Goal: Information Seeking & Learning: Learn about a topic

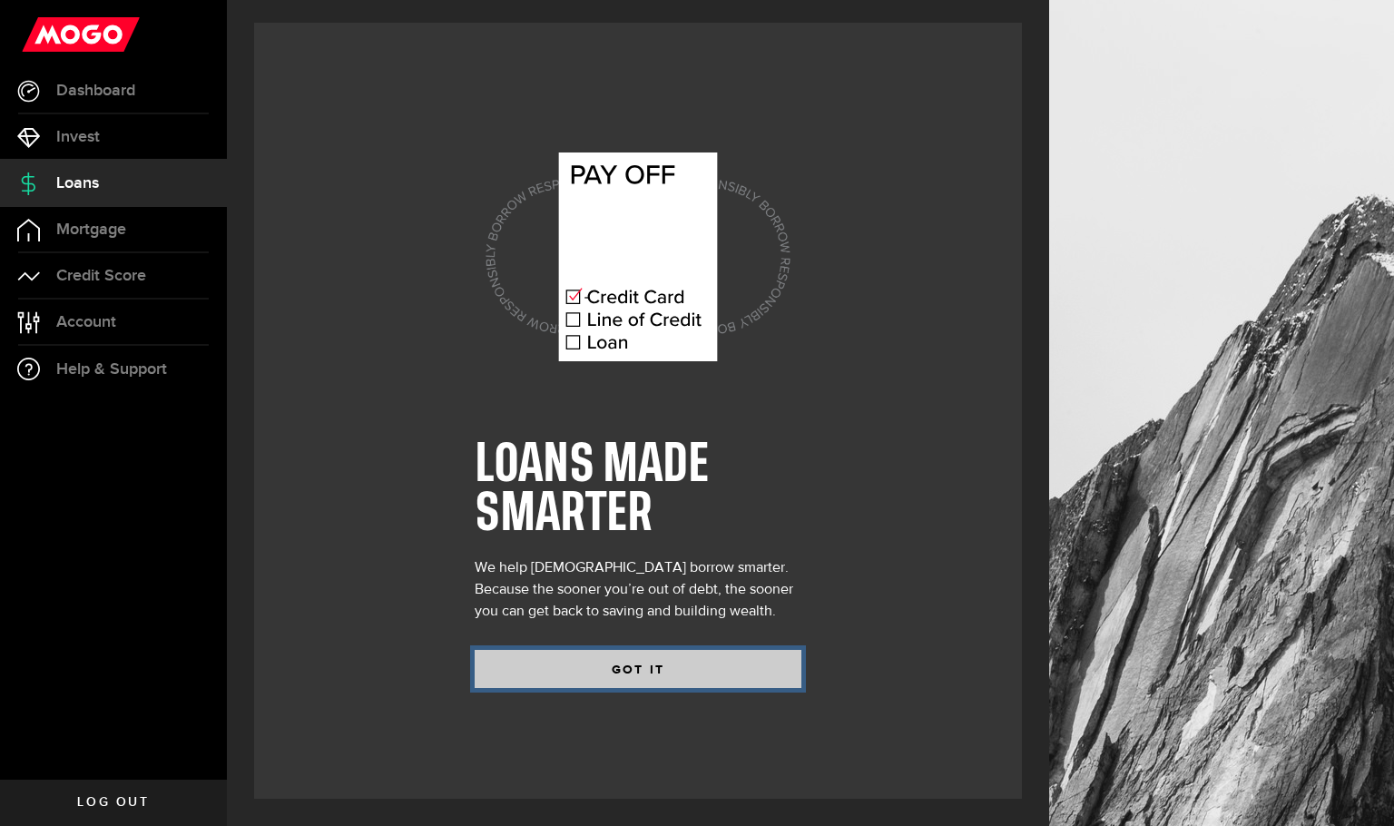
click at [664, 670] on button "GOT IT" at bounding box center [638, 669] width 327 height 38
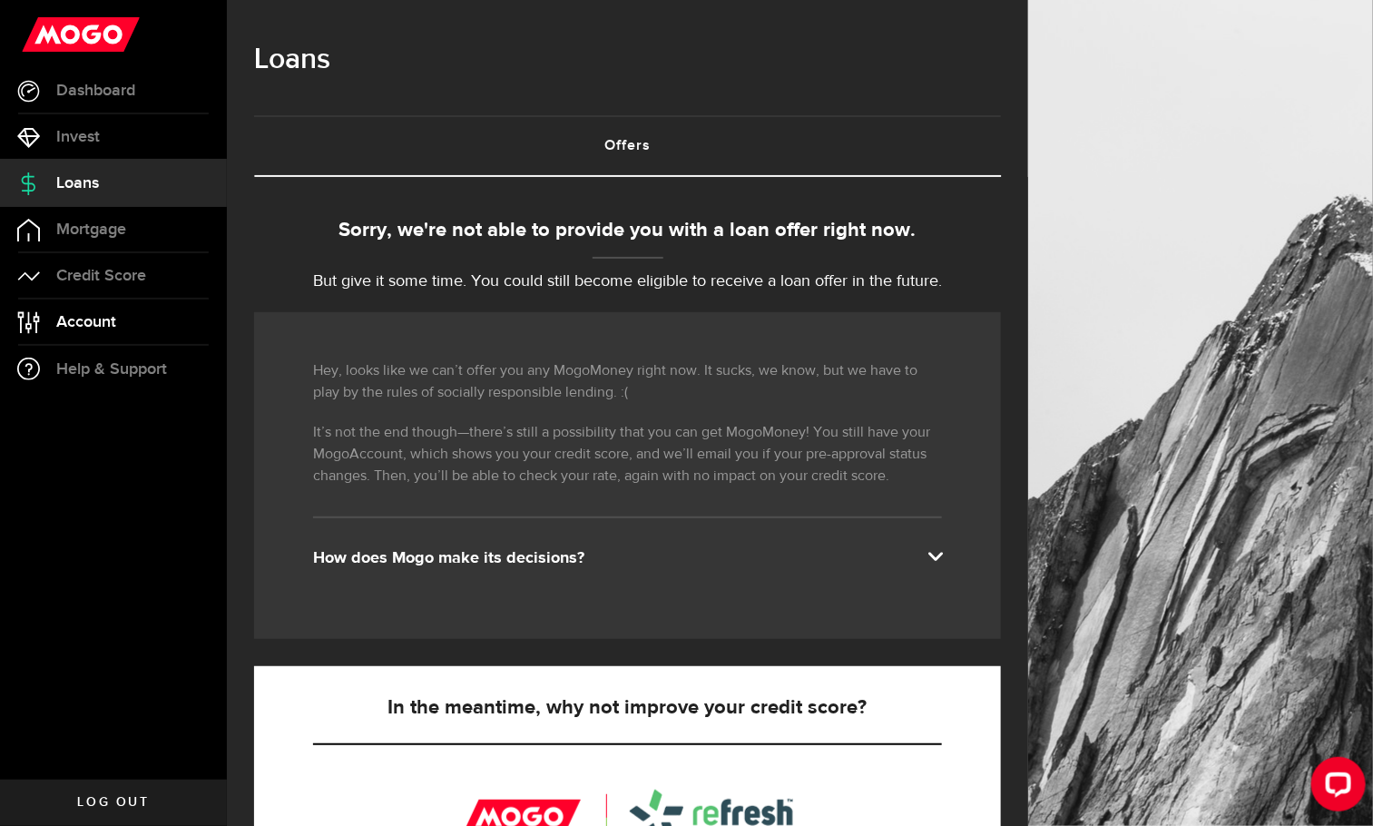
click at [110, 316] on span "Account" at bounding box center [86, 322] width 60 height 16
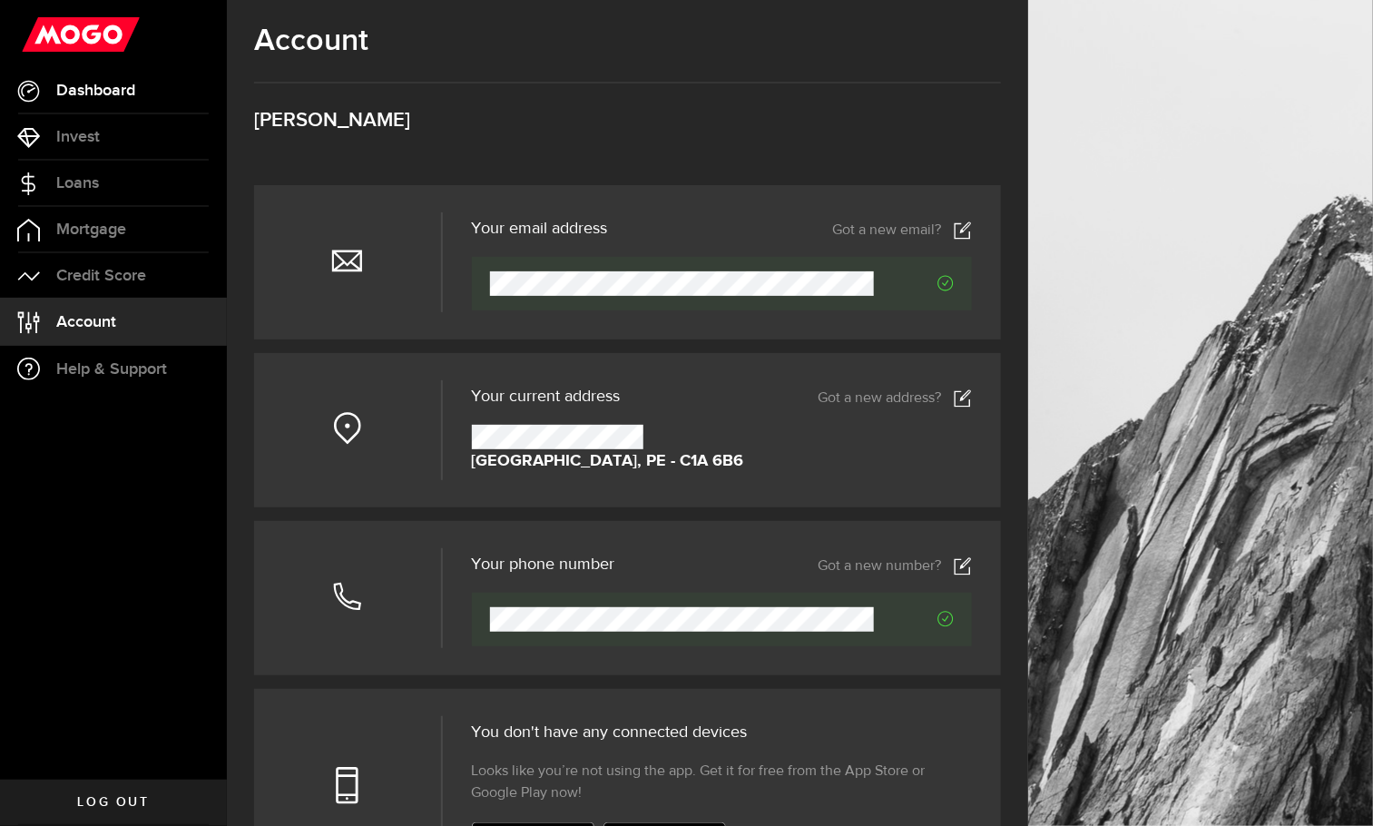
click at [76, 93] on span "Dashboard" at bounding box center [95, 91] width 79 height 16
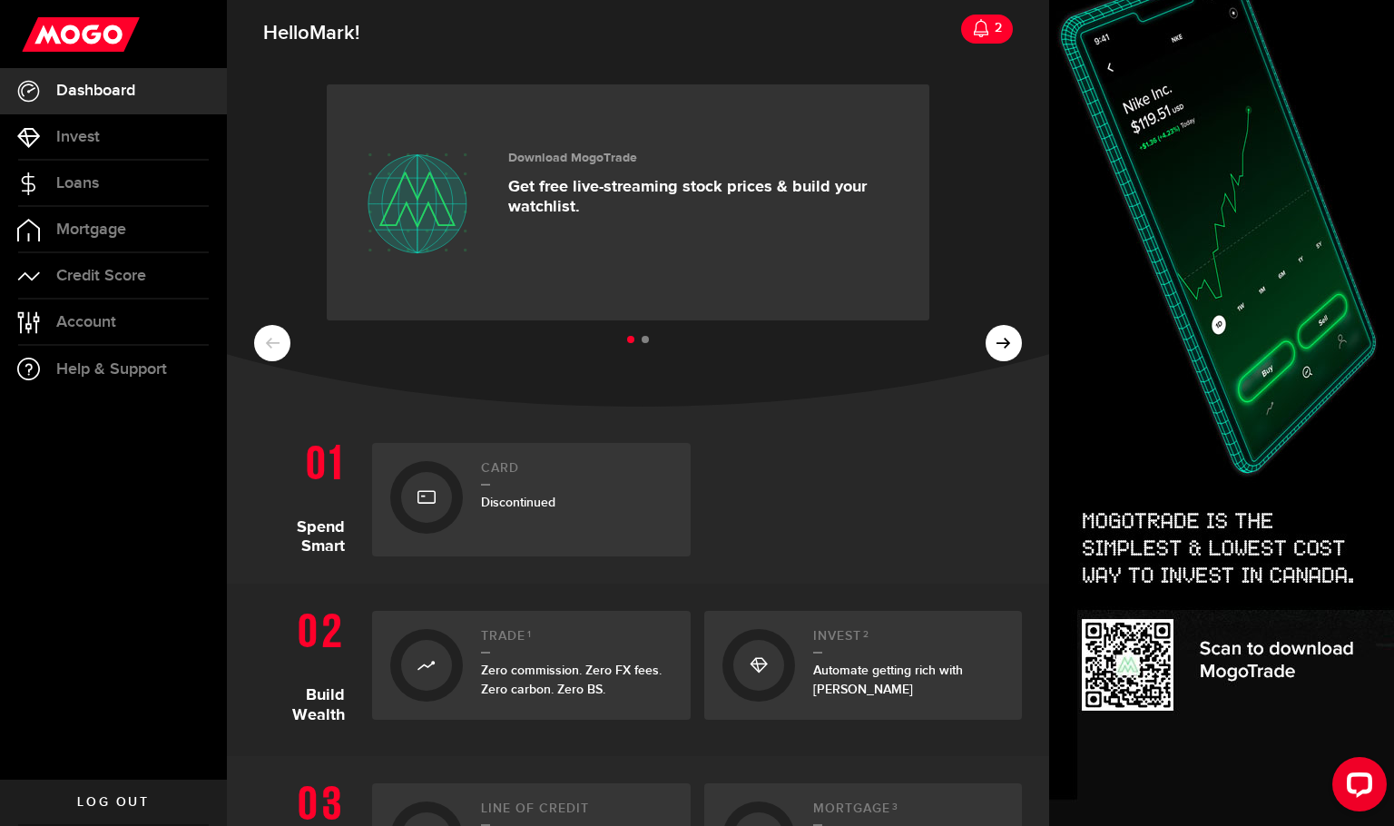
click at [990, 27] on div "2" at bounding box center [996, 28] width 12 height 38
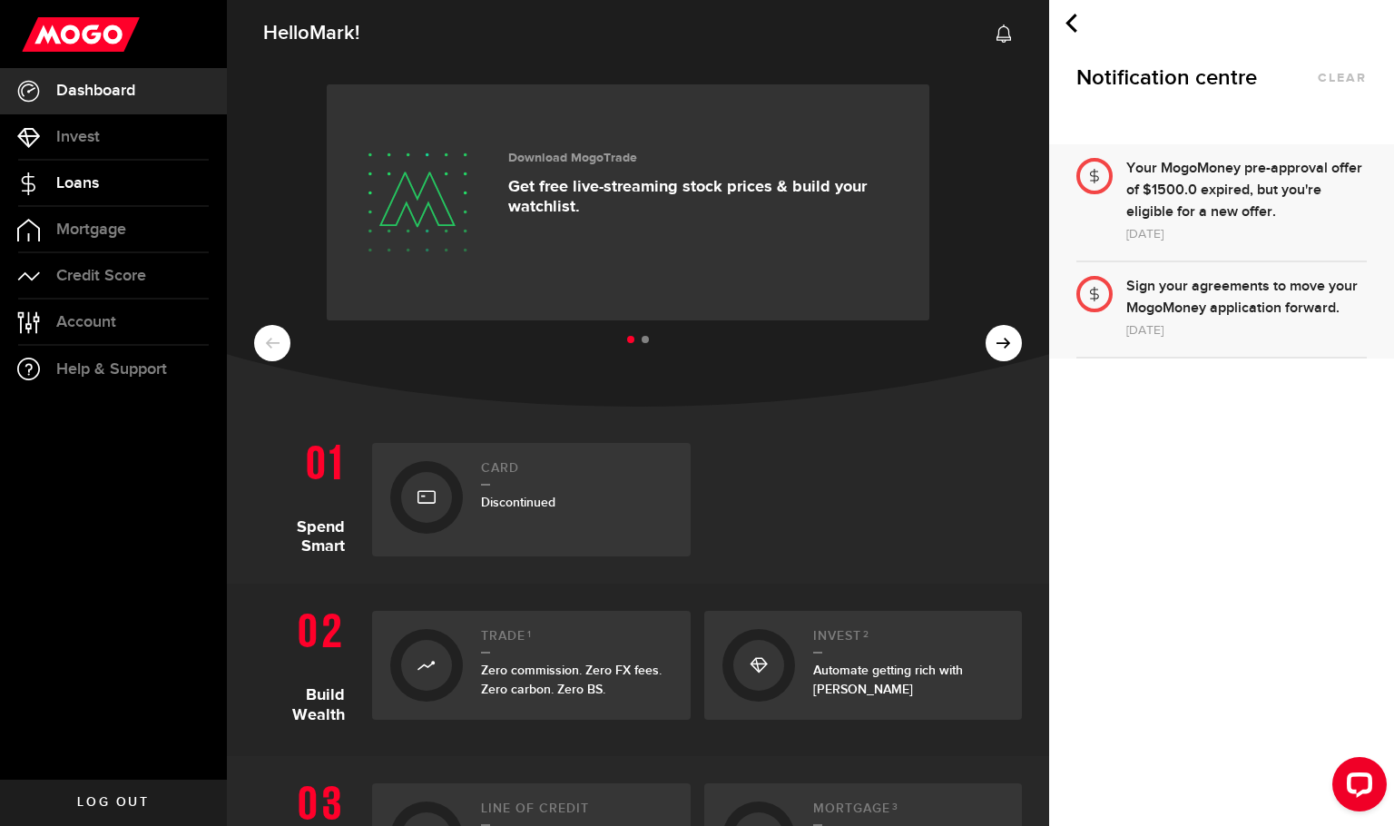
click at [69, 177] on span "Loans" at bounding box center [77, 183] width 43 height 16
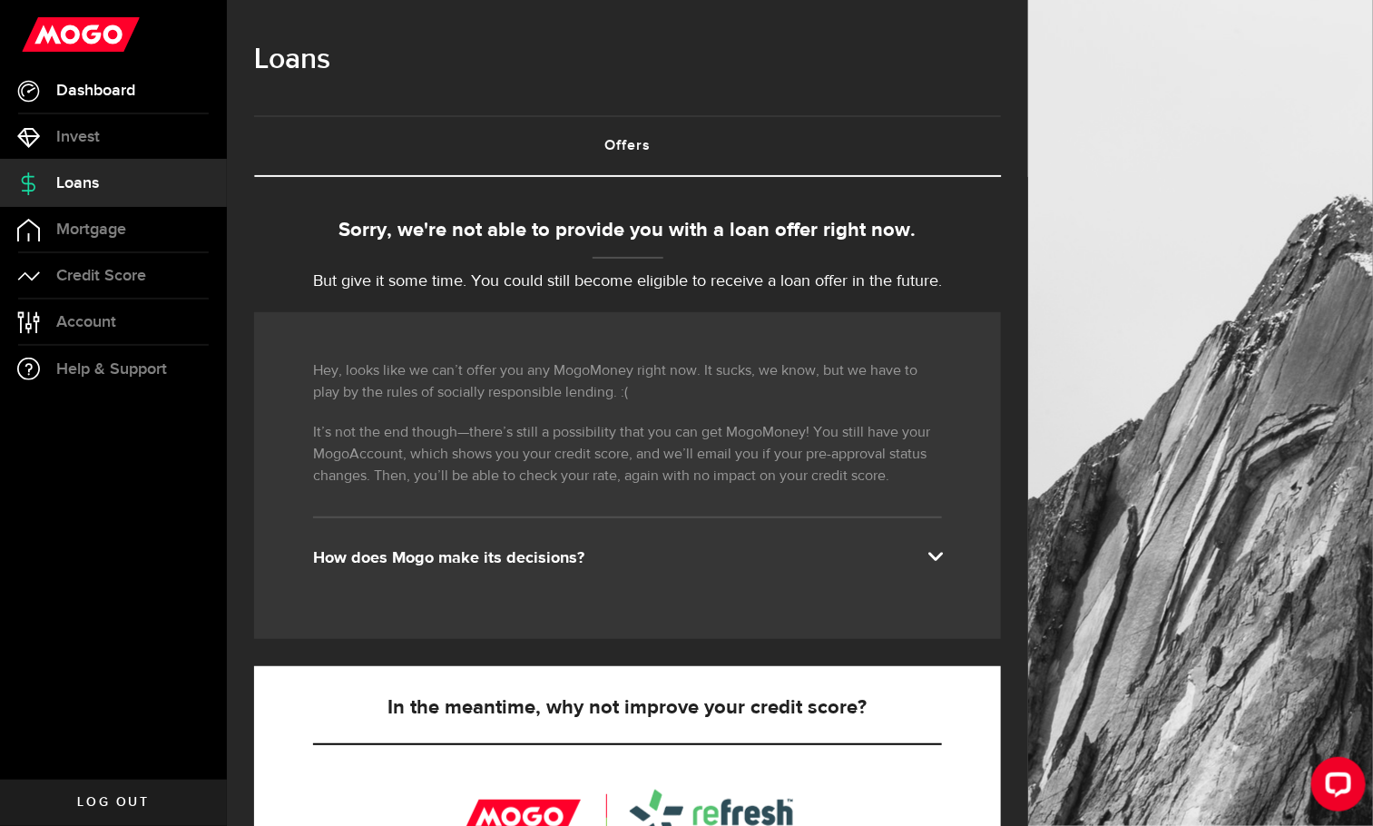
click at [82, 83] on span "Dashboard" at bounding box center [95, 91] width 79 height 16
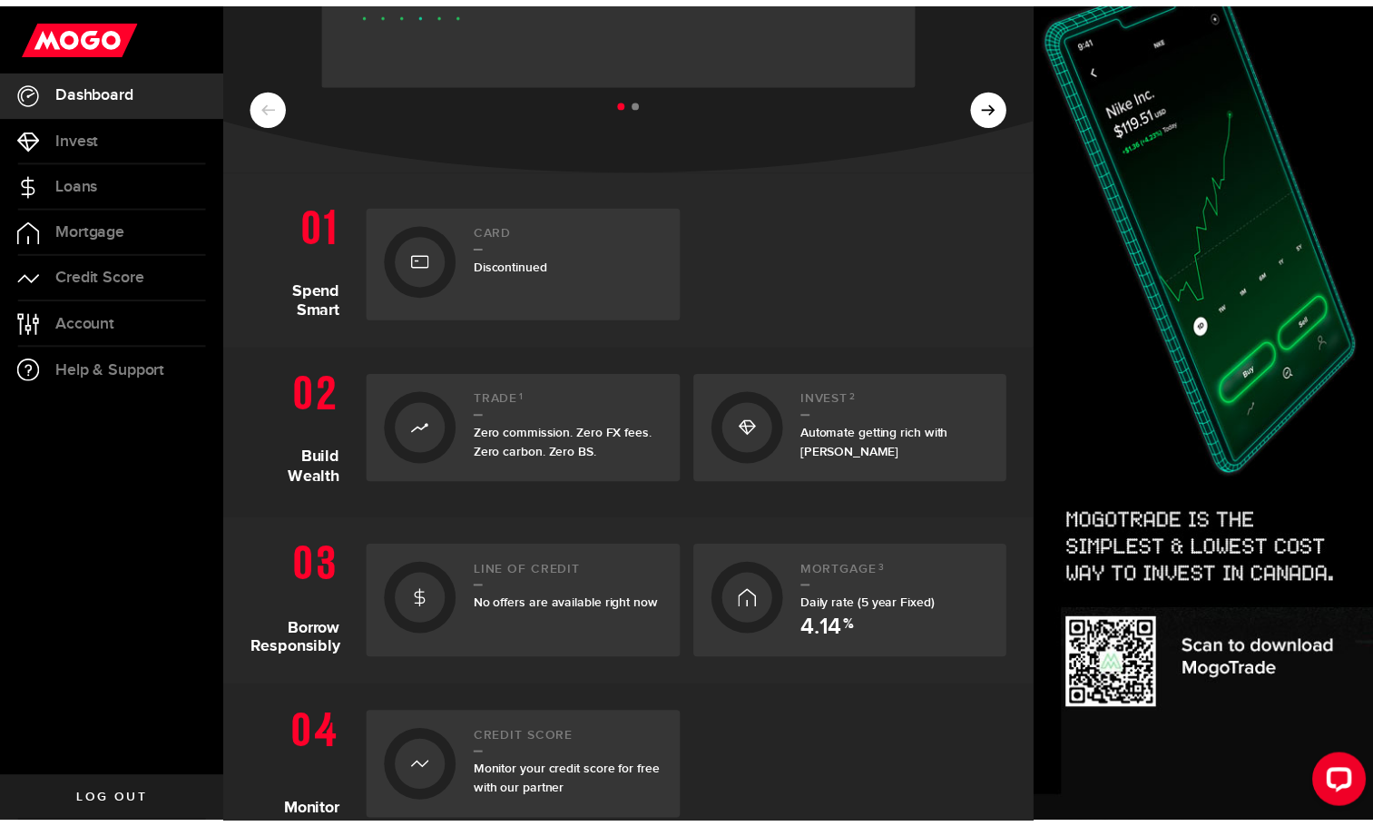
scroll to position [272, 0]
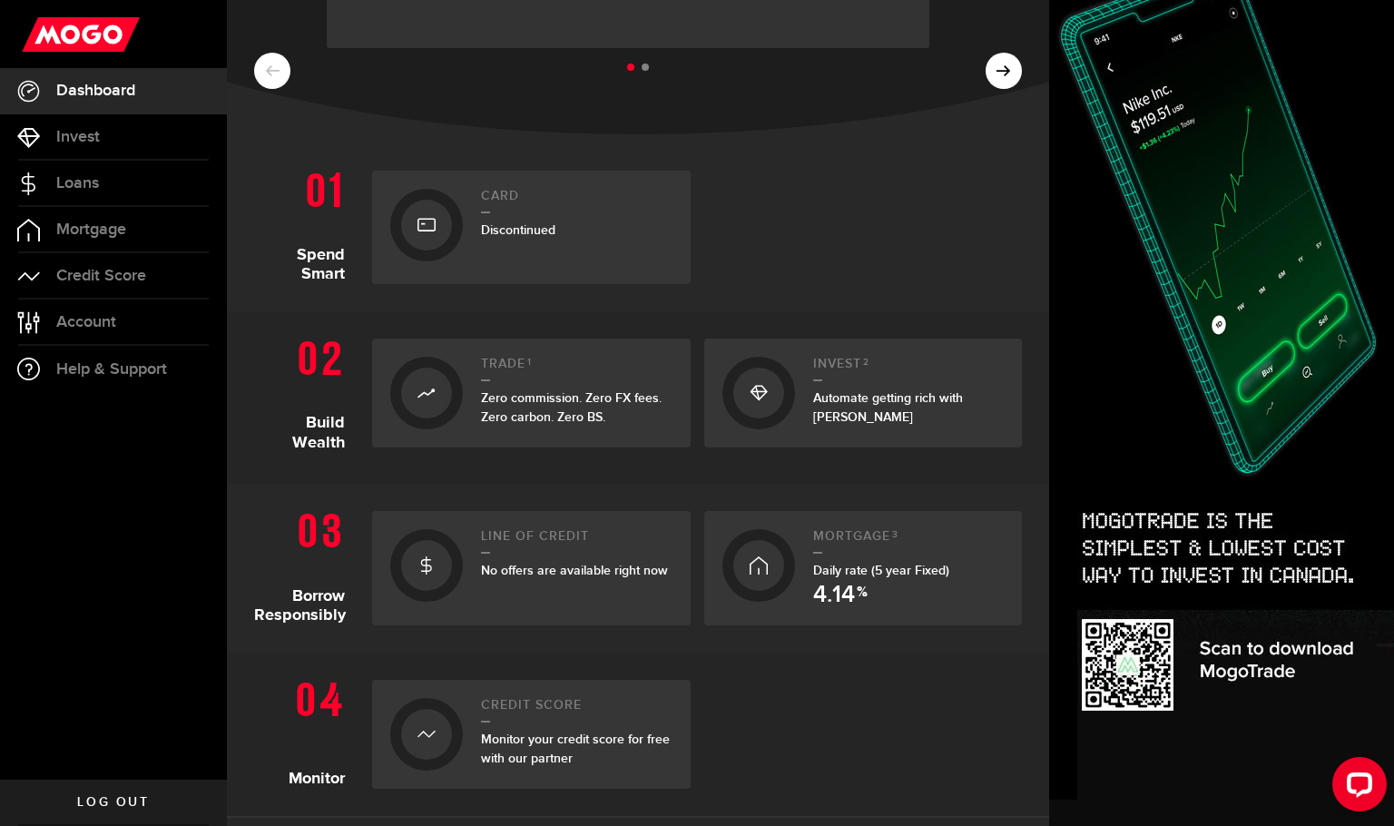
click at [466, 575] on link "Line of credit No offers are available right now" at bounding box center [531, 568] width 318 height 114
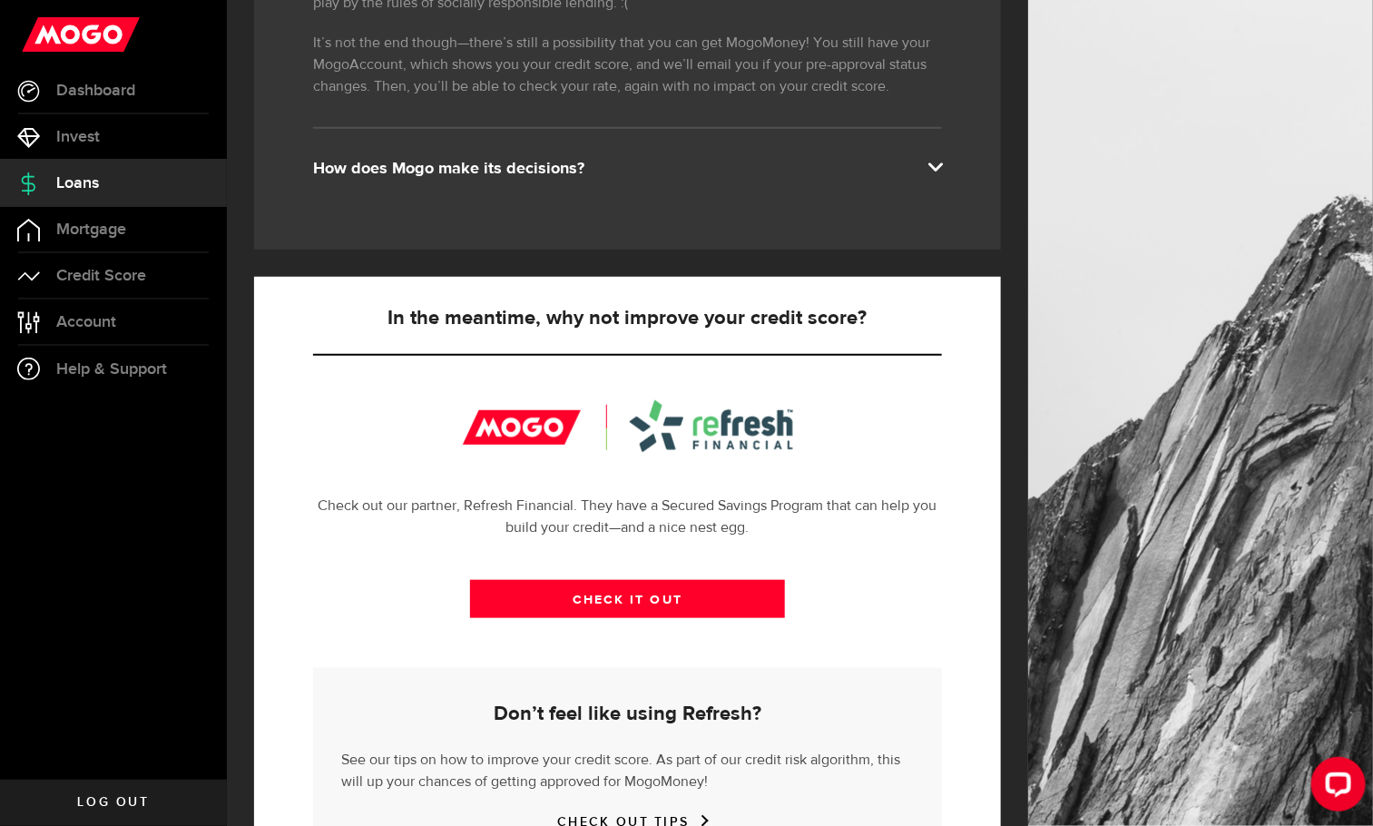
scroll to position [488, 0]
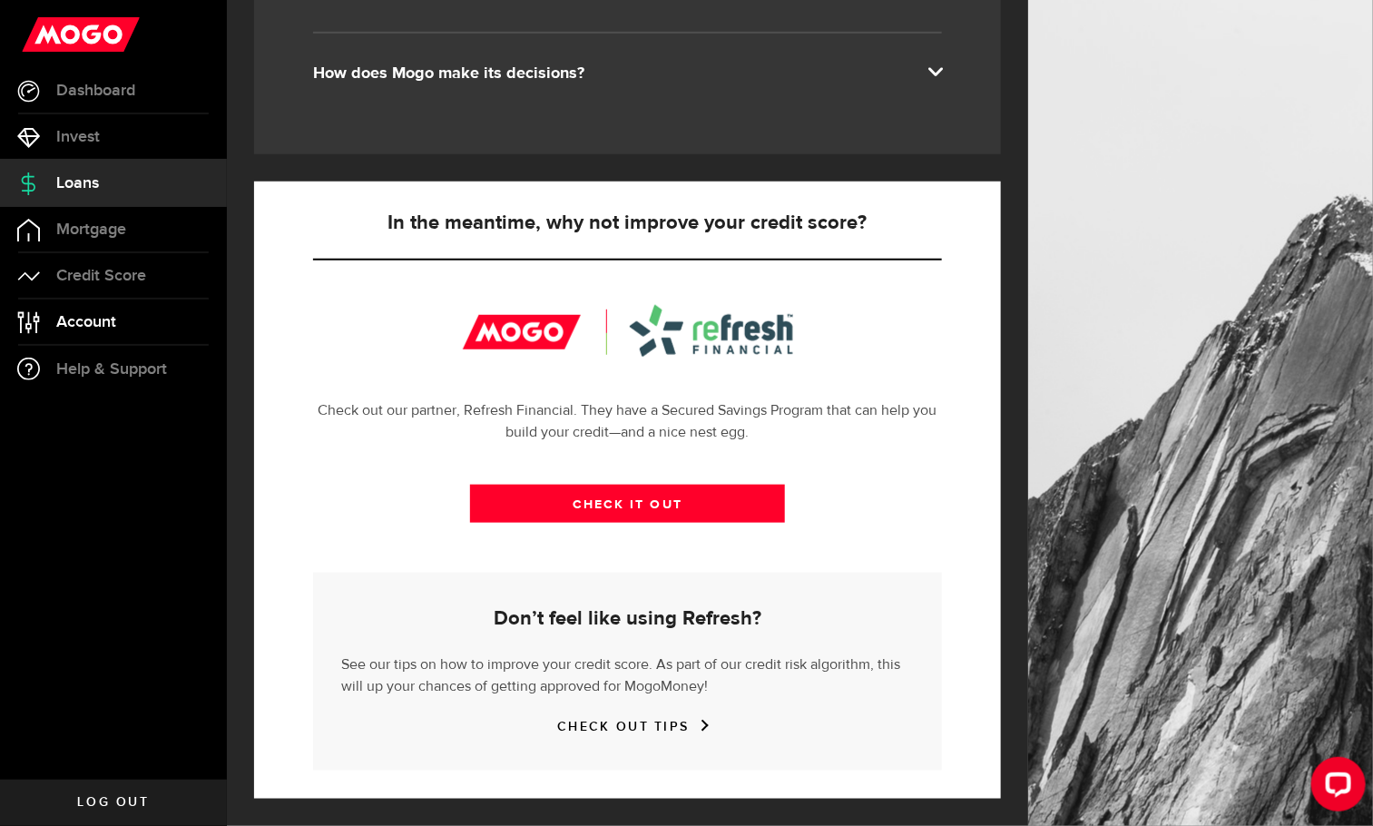
click at [77, 321] on span "Account" at bounding box center [86, 322] width 60 height 16
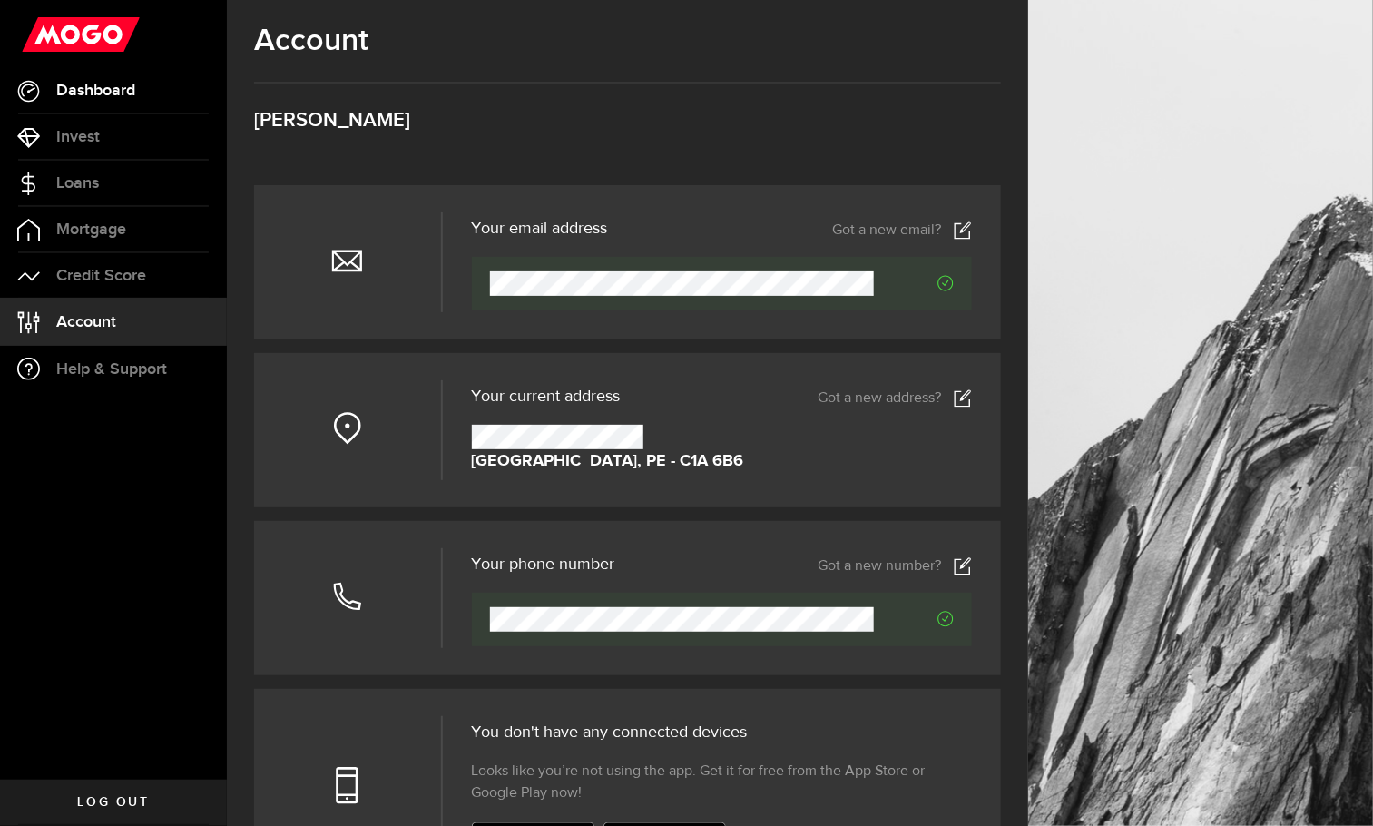
click at [74, 101] on link "Dashboard" at bounding box center [113, 90] width 227 height 45
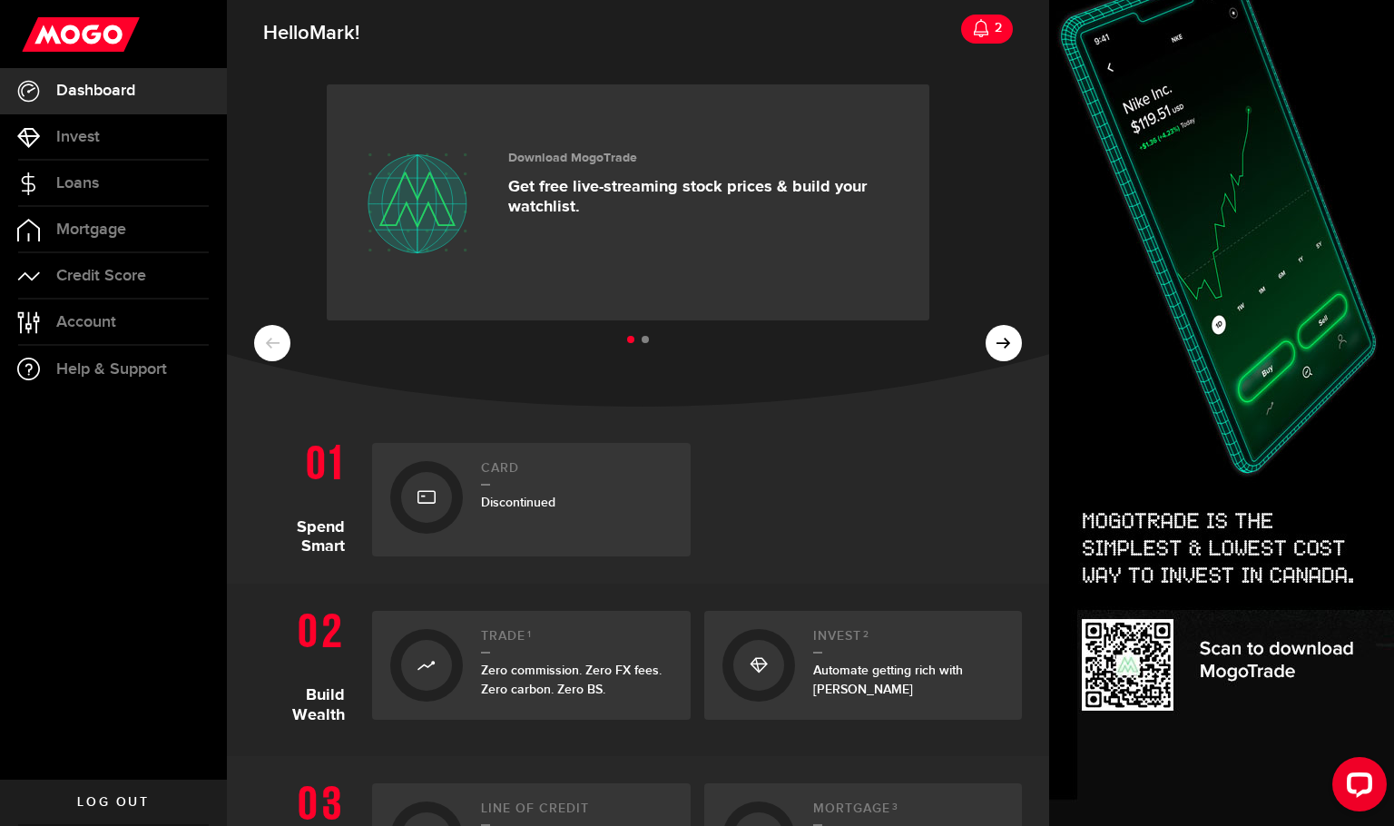
click at [992, 344] on ul at bounding box center [638, 340] width 768 height 24
click at [986, 346] on ul at bounding box center [638, 340] width 768 height 24
click at [1359, 771] on div "Open LiveChat chat widget" at bounding box center [1359, 783] width 31 height 31
click at [93, 139] on span "Invest" at bounding box center [78, 137] width 44 height 16
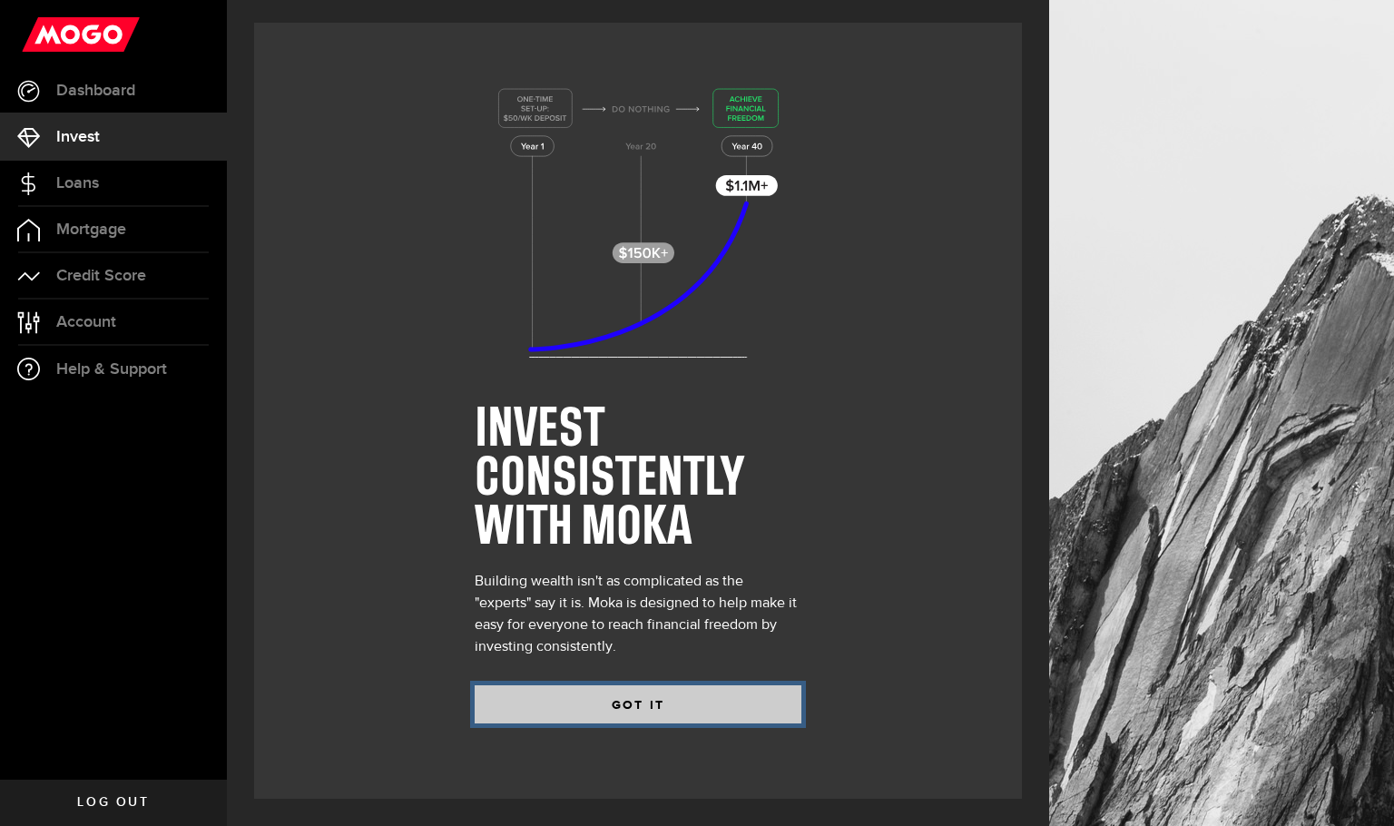
click at [697, 697] on button "GOT IT" at bounding box center [638, 704] width 327 height 38
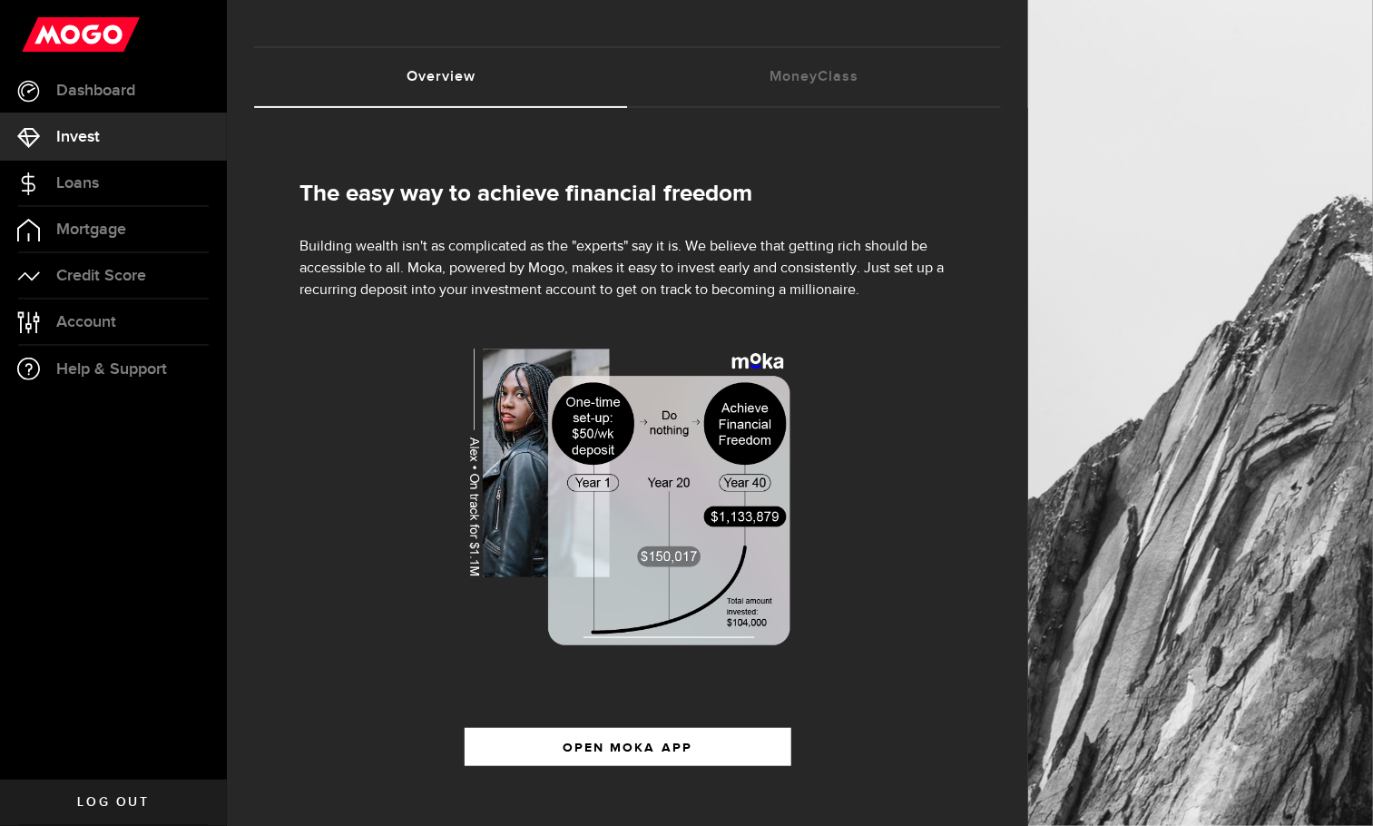
scroll to position [107, 0]
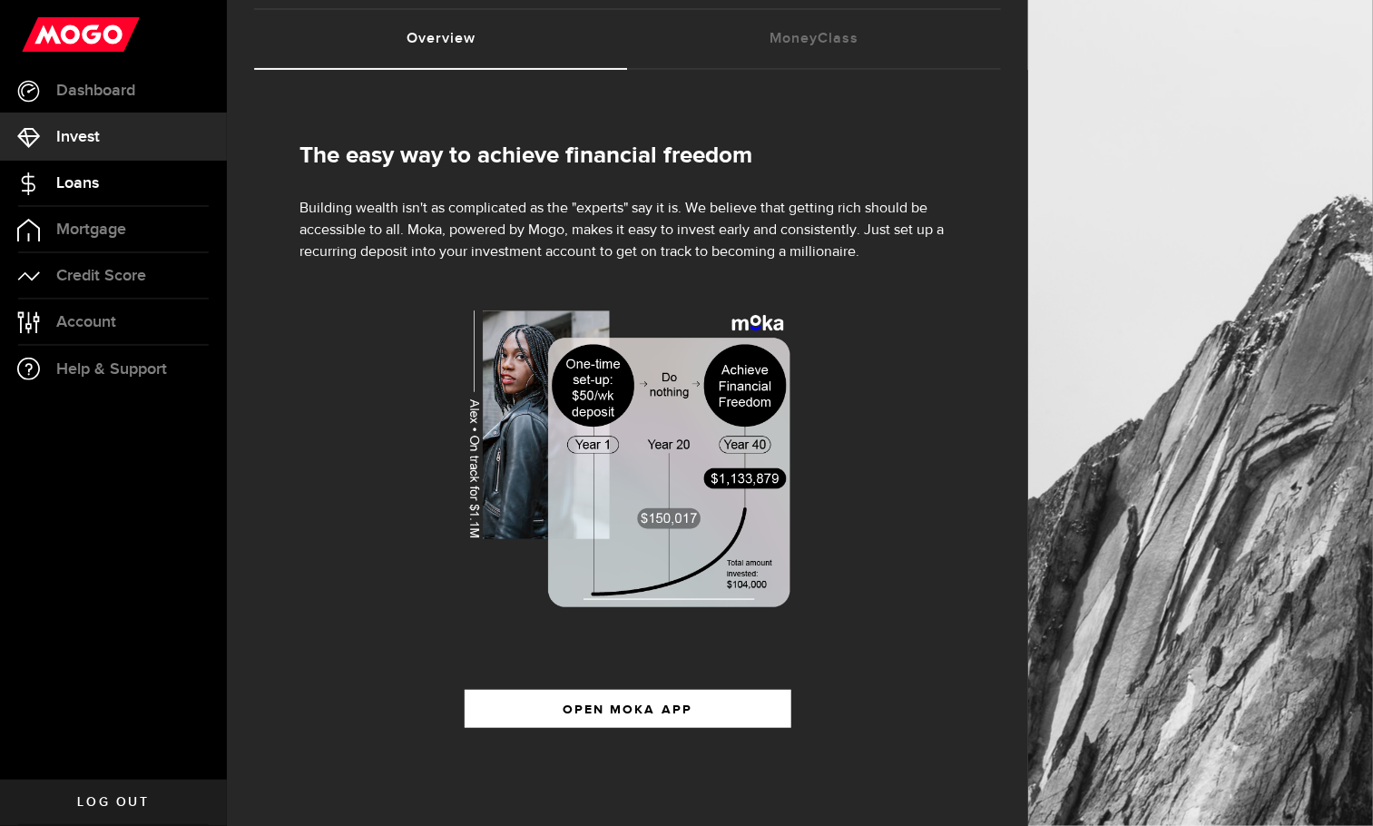
click at [88, 185] on span "Loans" at bounding box center [77, 183] width 43 height 16
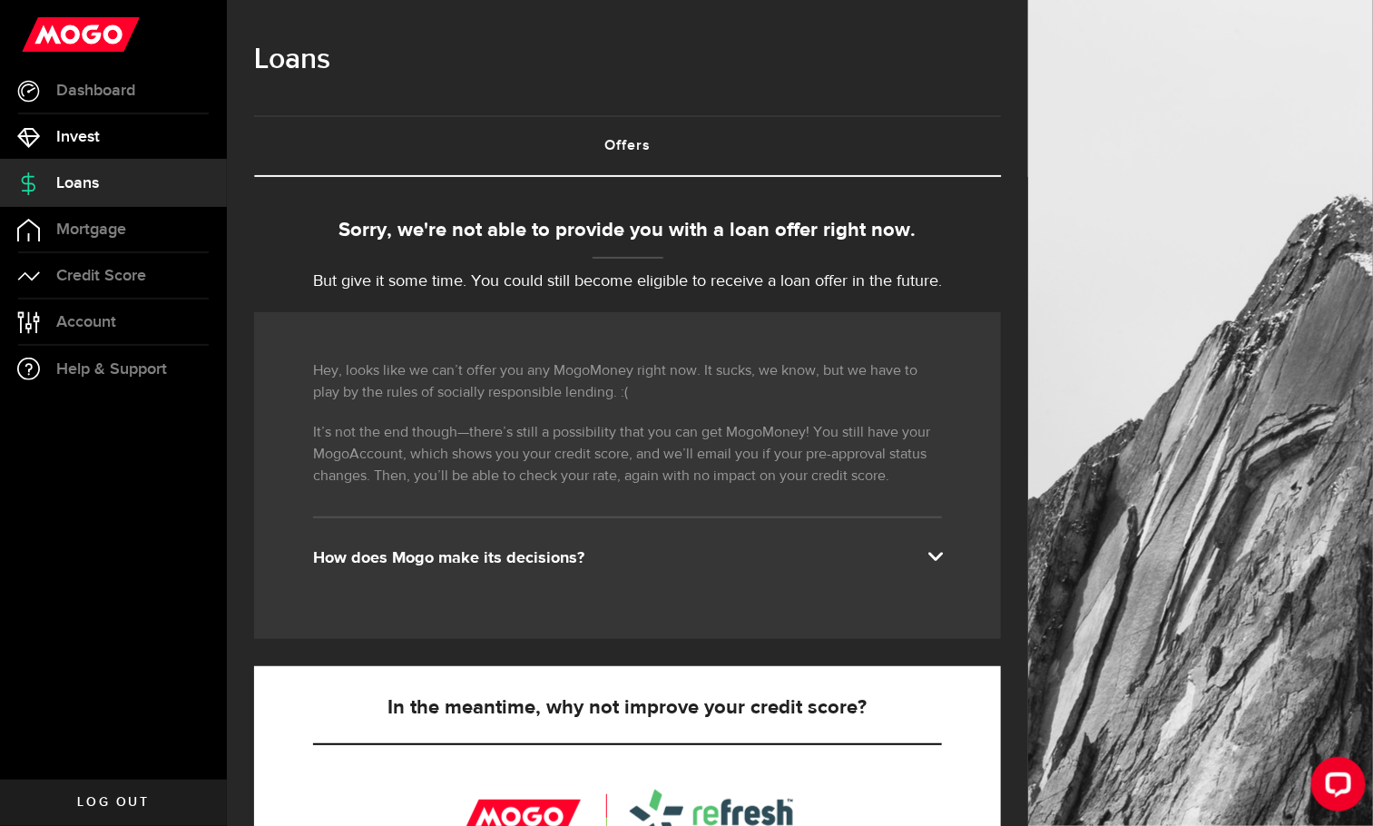
click at [77, 139] on span "Invest" at bounding box center [78, 137] width 44 height 16
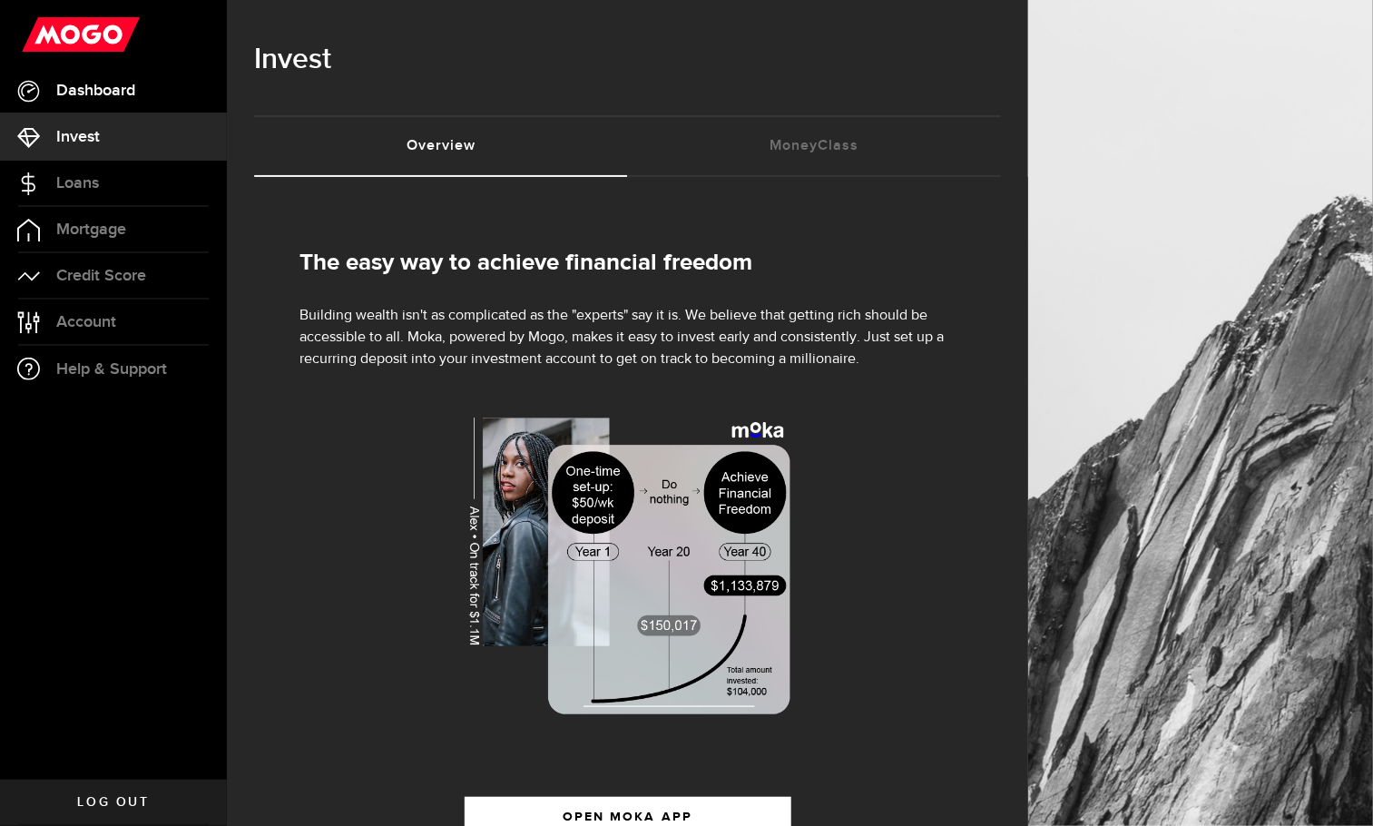
click at [90, 84] on span "Dashboard" at bounding box center [95, 91] width 79 height 16
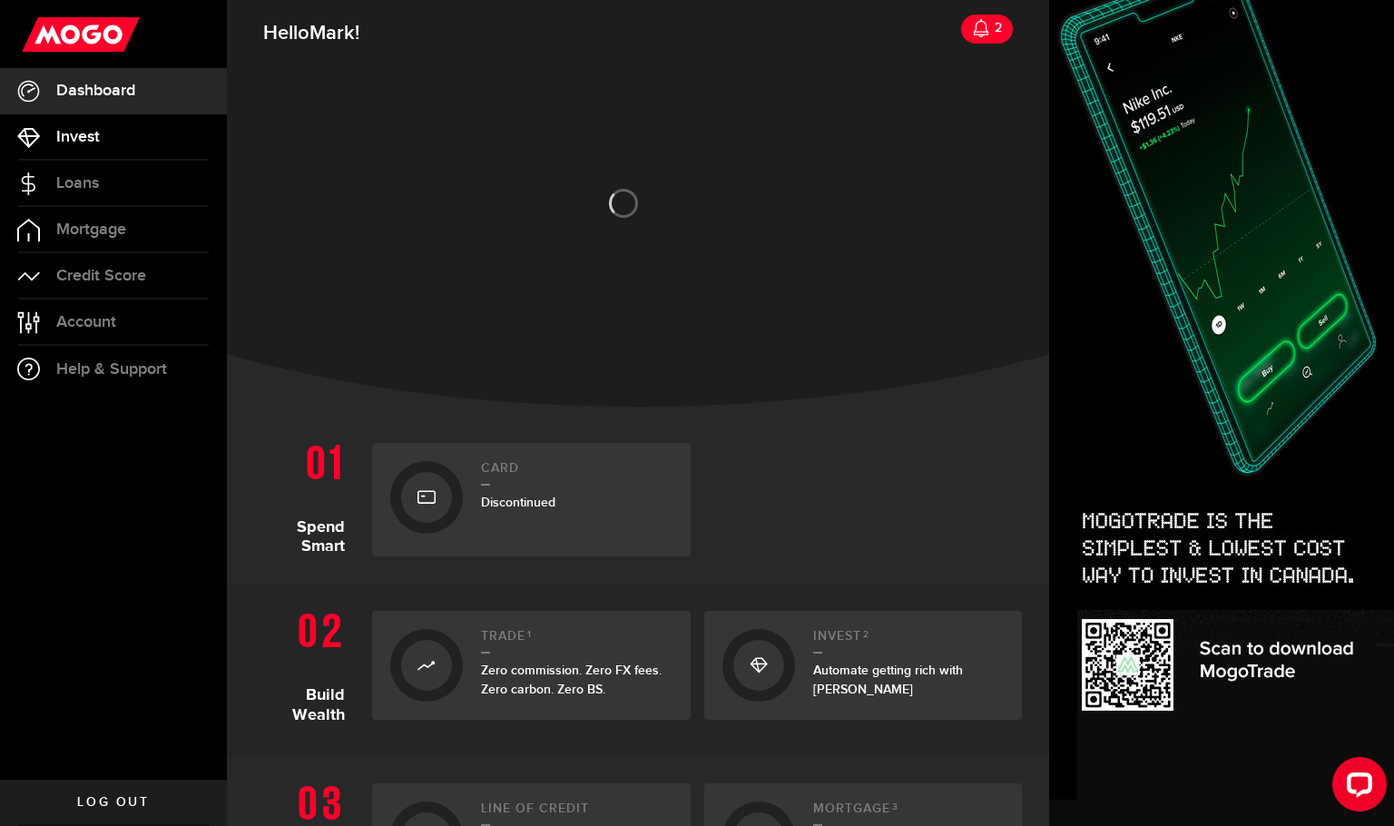
click at [84, 137] on span "Invest" at bounding box center [78, 137] width 44 height 16
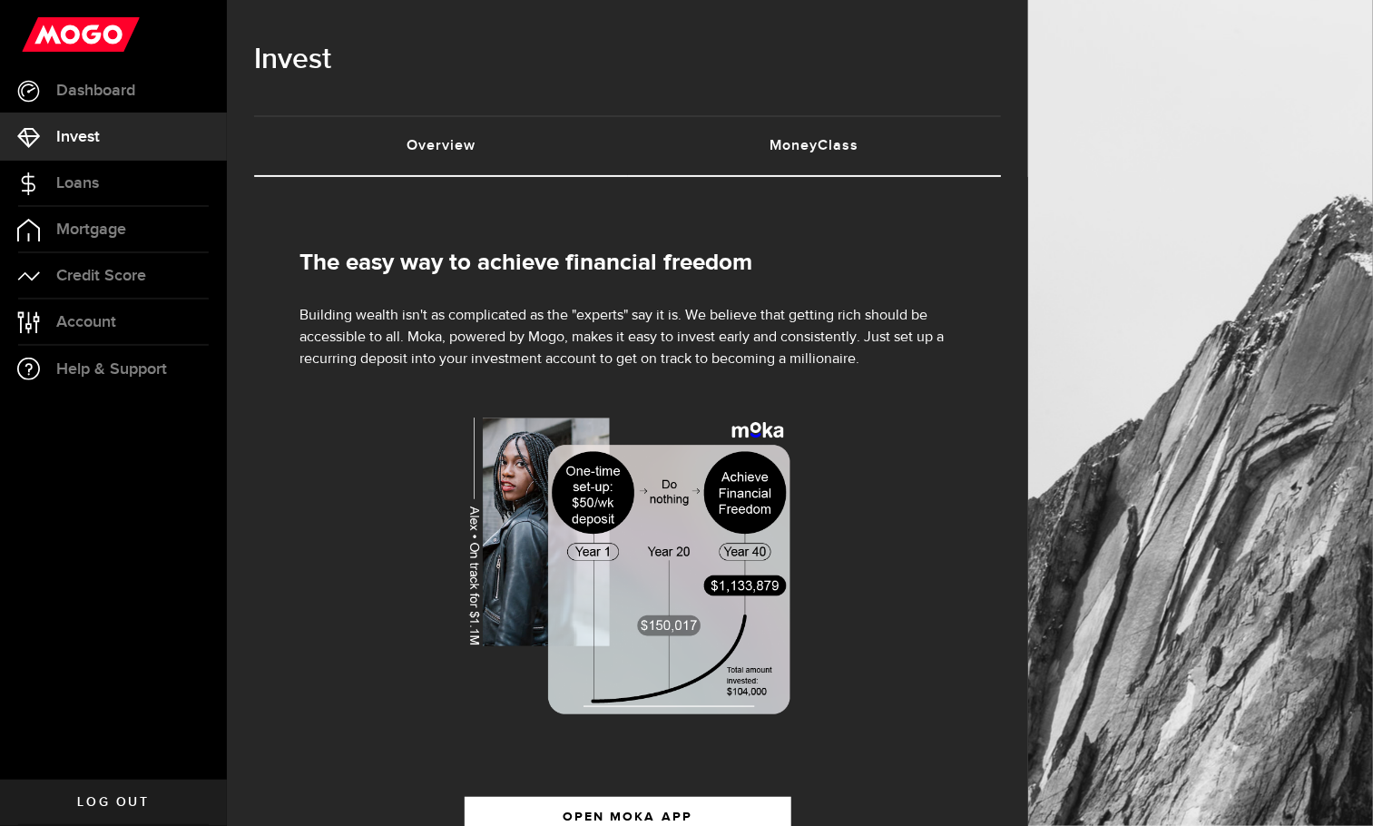
click at [850, 150] on link "MoneyClass (requires attention)" at bounding box center [815, 146] width 374 height 58
